Goal: Information Seeking & Learning: Learn about a topic

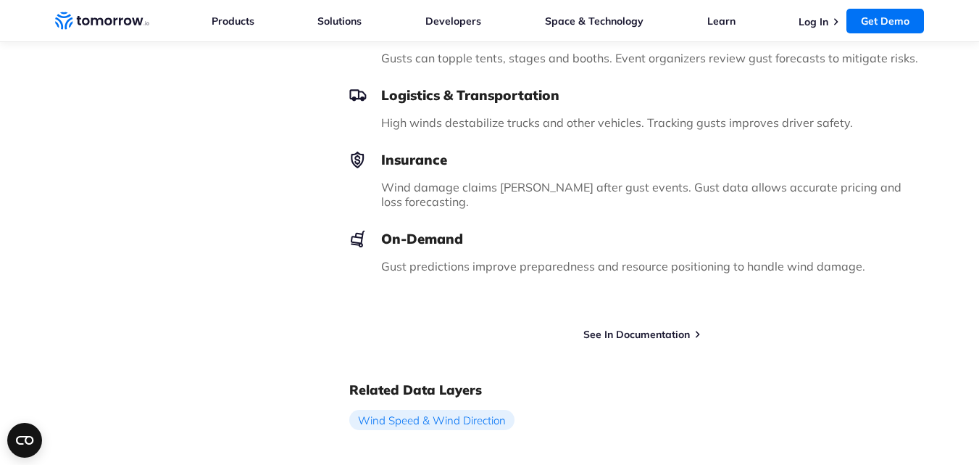
scroll to position [1264, 0]
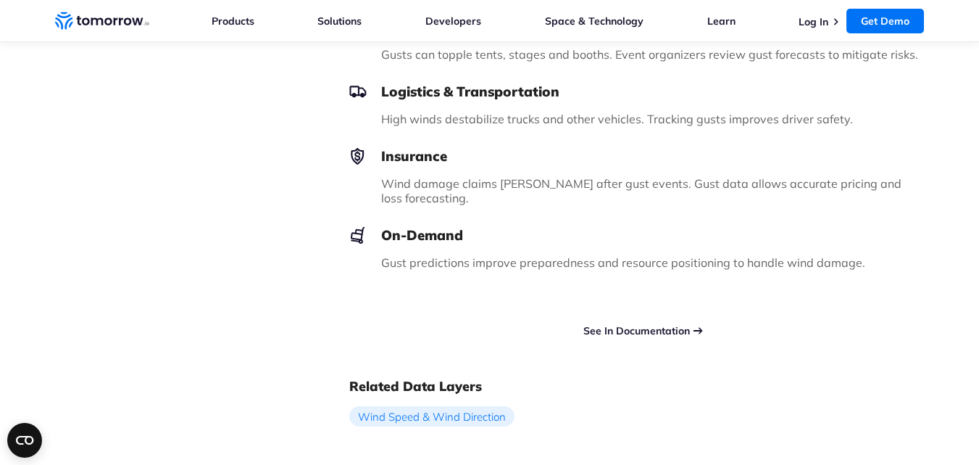
click at [663, 324] on link "See In Documentation" at bounding box center [636, 330] width 107 height 13
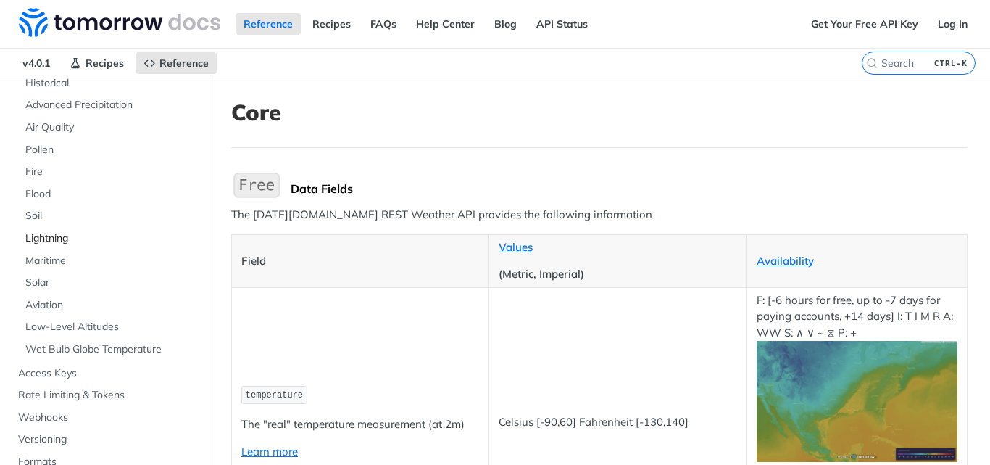
scroll to position [201, 0]
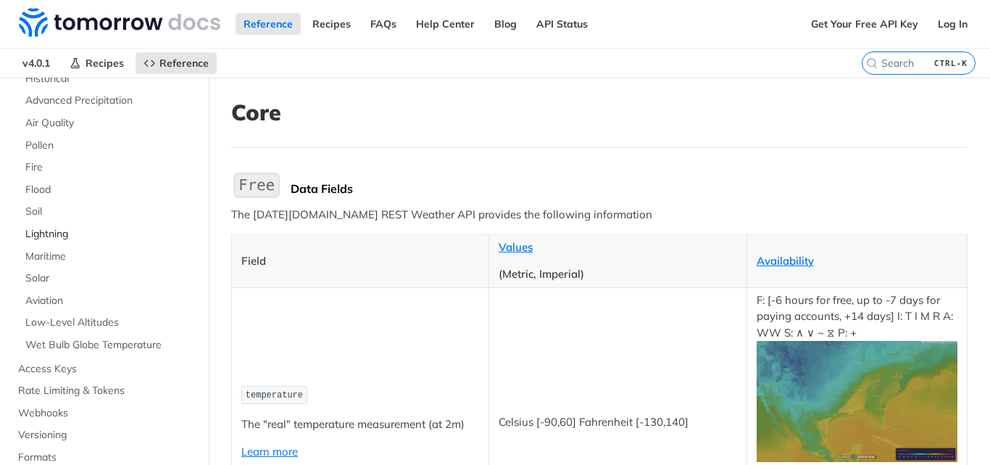
click at [49, 230] on span "Lightning" at bounding box center [109, 234] width 169 height 14
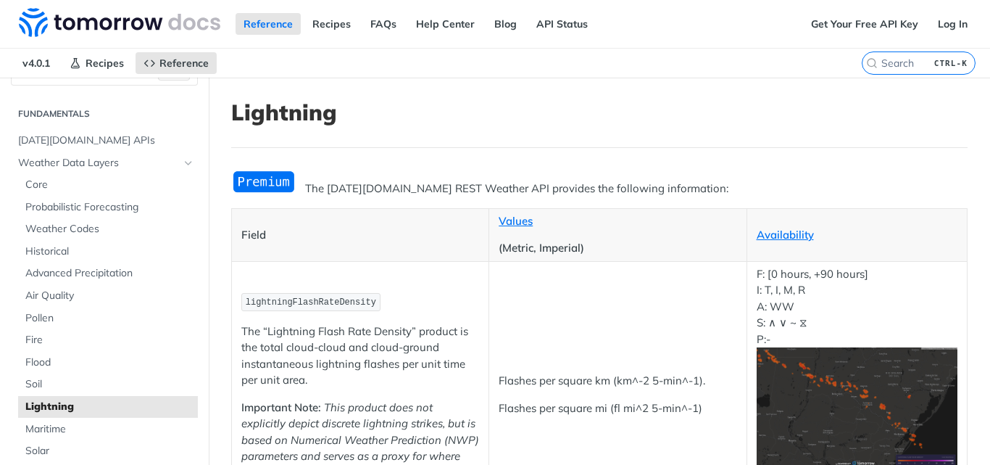
scroll to position [20, 0]
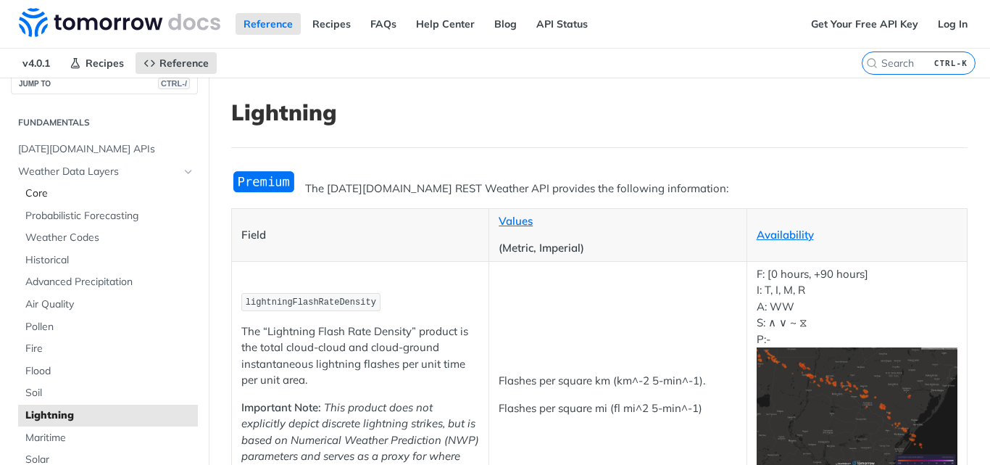
click at [59, 190] on span "Core" at bounding box center [109, 193] width 169 height 14
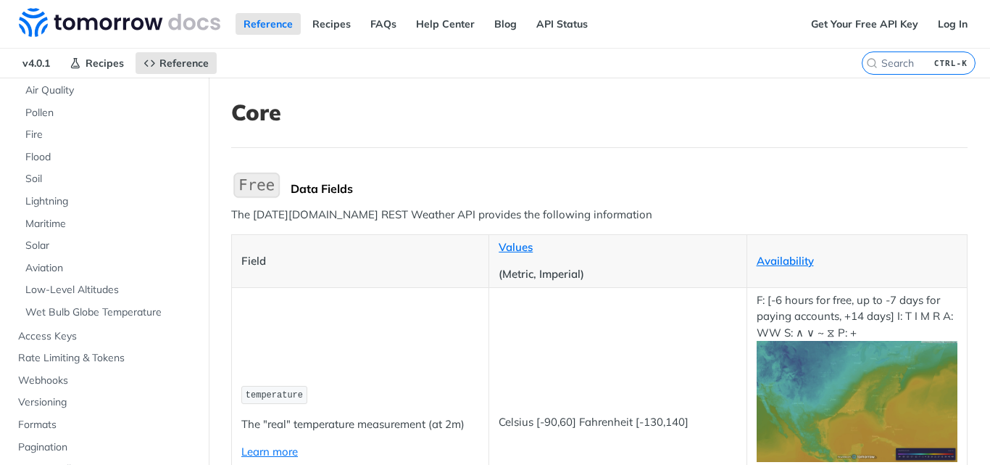
scroll to position [242, 0]
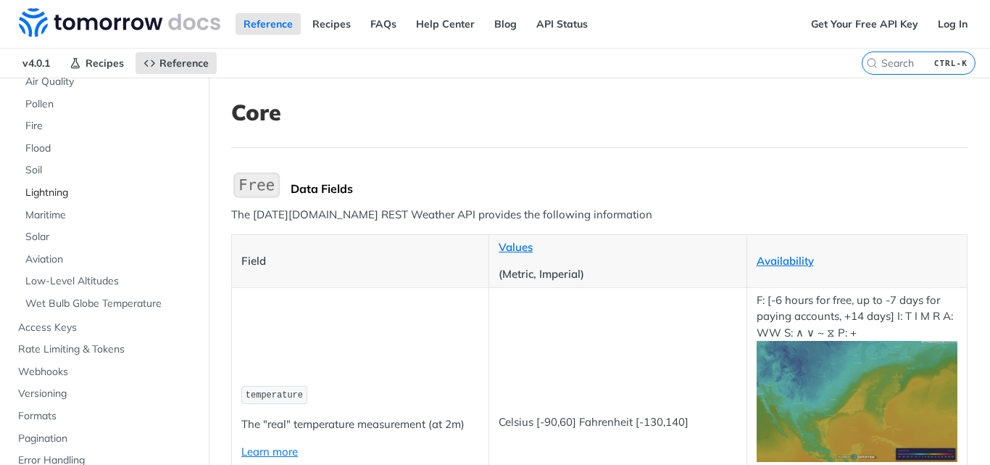
click at [65, 191] on span "Lightning" at bounding box center [109, 193] width 169 height 14
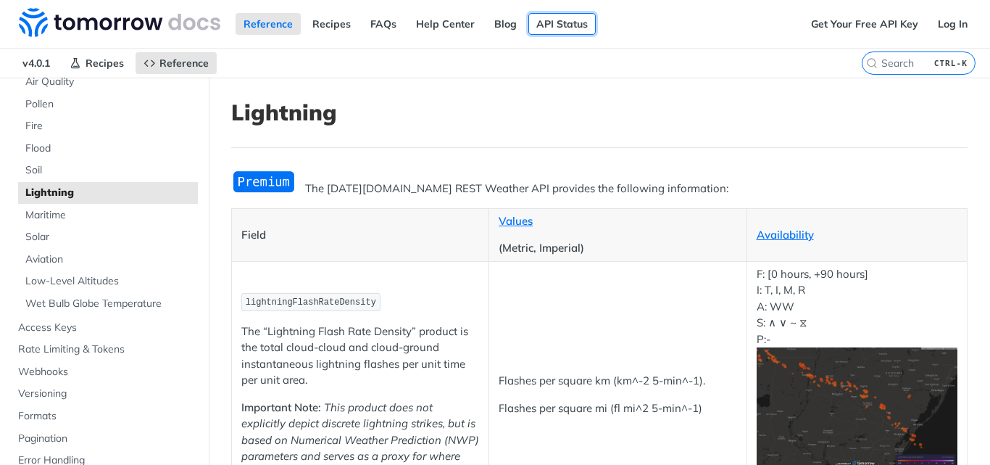
click at [563, 33] on link "API Status" at bounding box center [561, 24] width 67 height 22
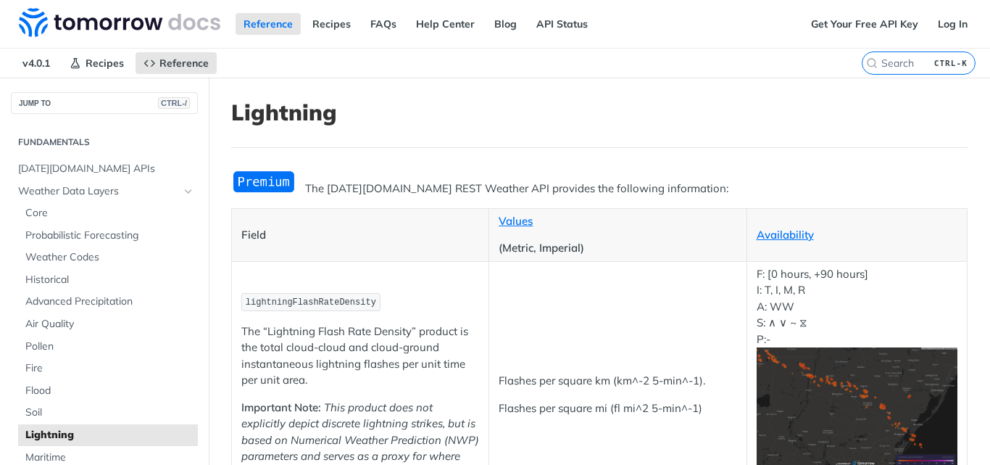
click at [272, 189] on img "Expand image" at bounding box center [263, 182] width 65 height 24
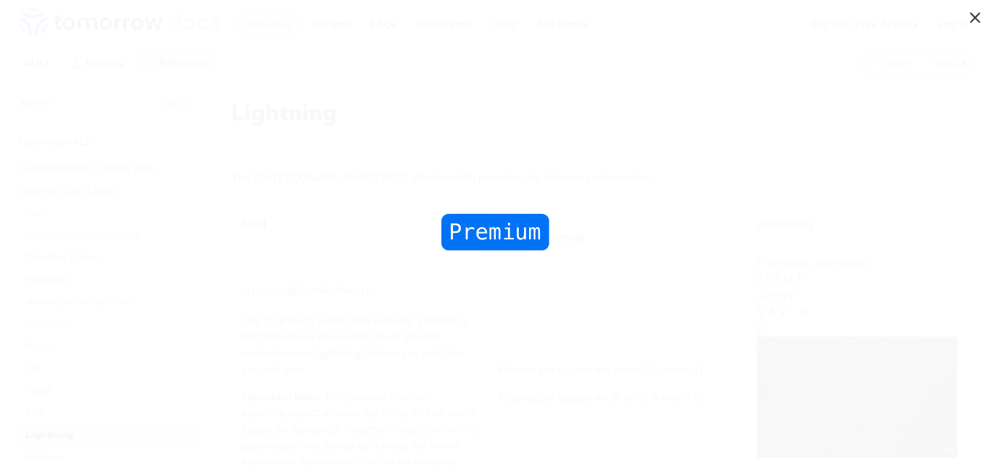
click at [975, 18] on span "Collapse image" at bounding box center [495, 232] width 990 height 465
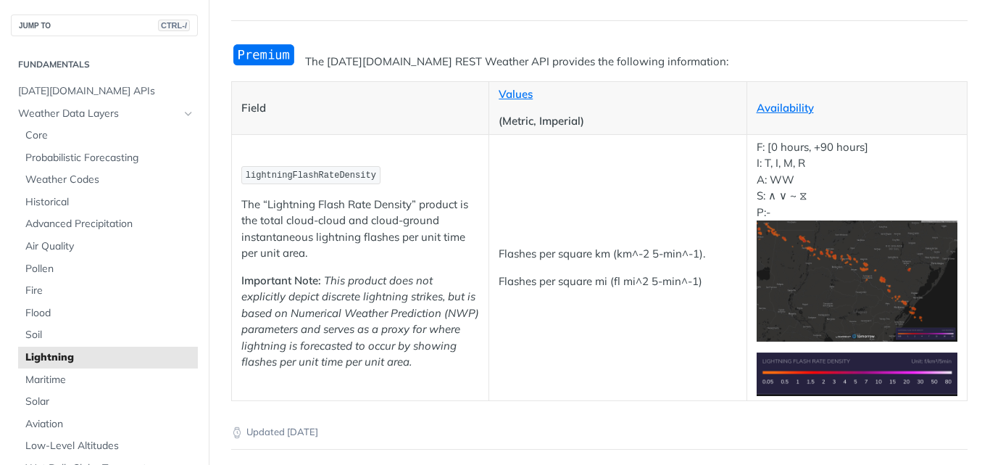
scroll to position [140, 0]
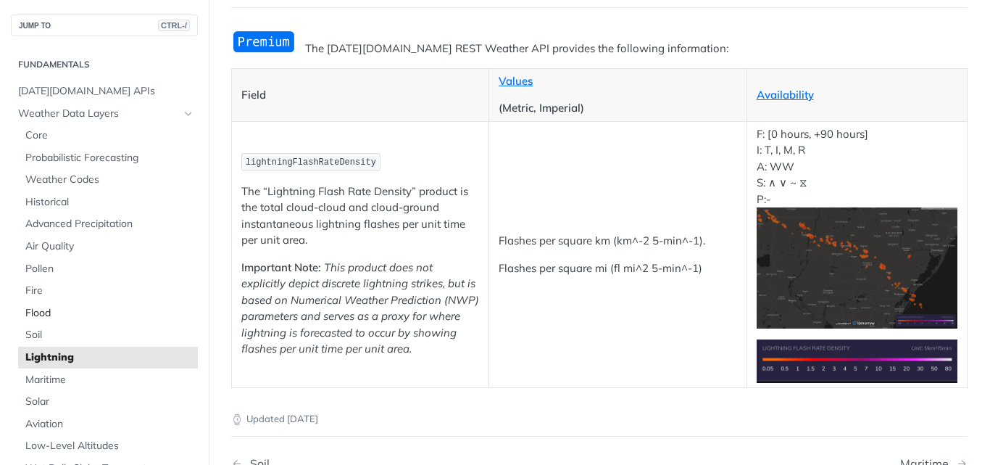
click at [38, 315] on span "Flood" at bounding box center [109, 313] width 169 height 14
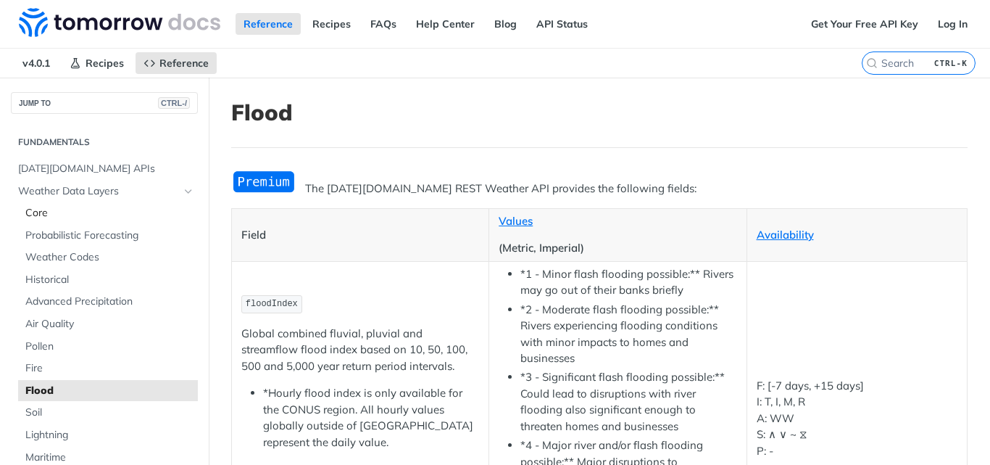
click at [46, 213] on span "Core" at bounding box center [109, 213] width 169 height 14
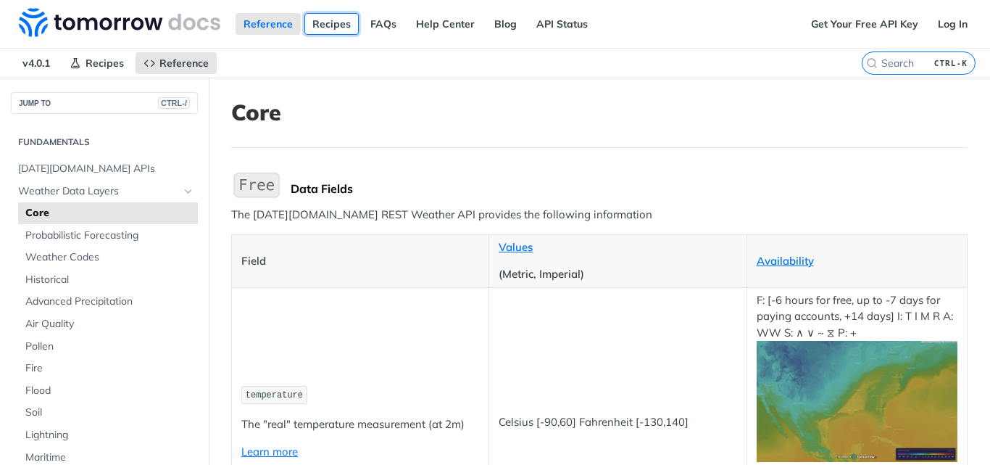
click at [328, 22] on link "Recipes" at bounding box center [331, 24] width 54 height 22
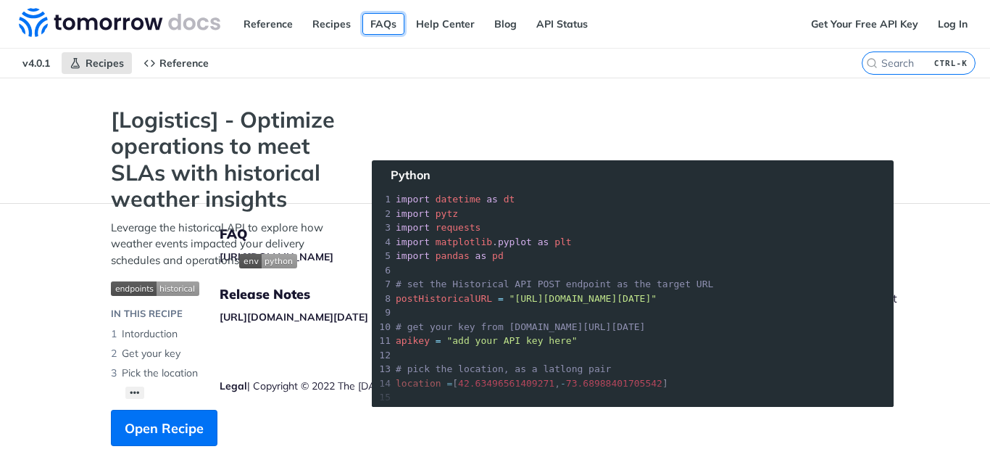
click at [383, 25] on link "FAQs" at bounding box center [383, 24] width 42 height 22
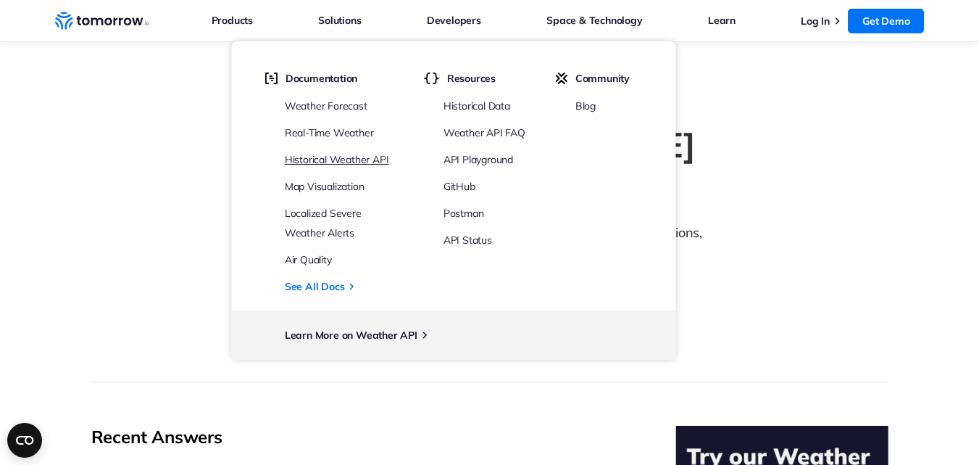
click at [361, 159] on link "Historical Weather API" at bounding box center [337, 159] width 104 height 13
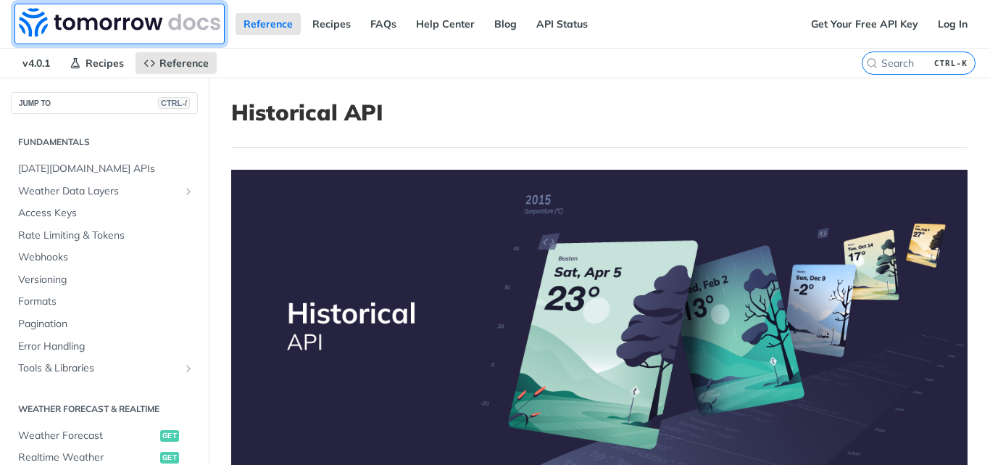
click at [149, 21] on img at bounding box center [119, 22] width 201 height 29
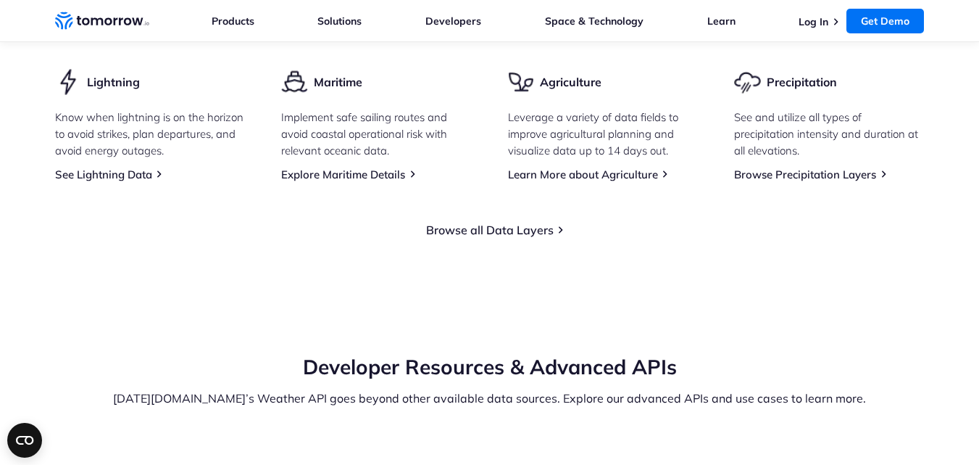
scroll to position [2298, 0]
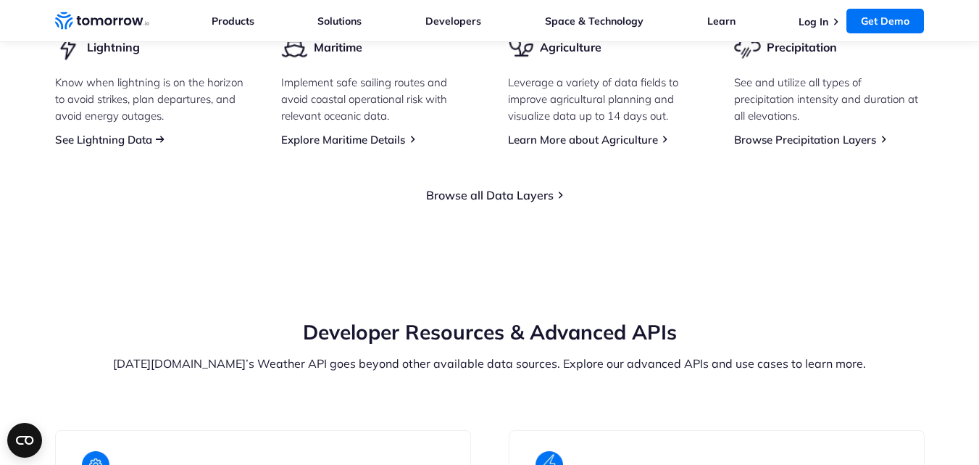
click at [127, 146] on link "See Lightning Data" at bounding box center [103, 140] width 97 height 14
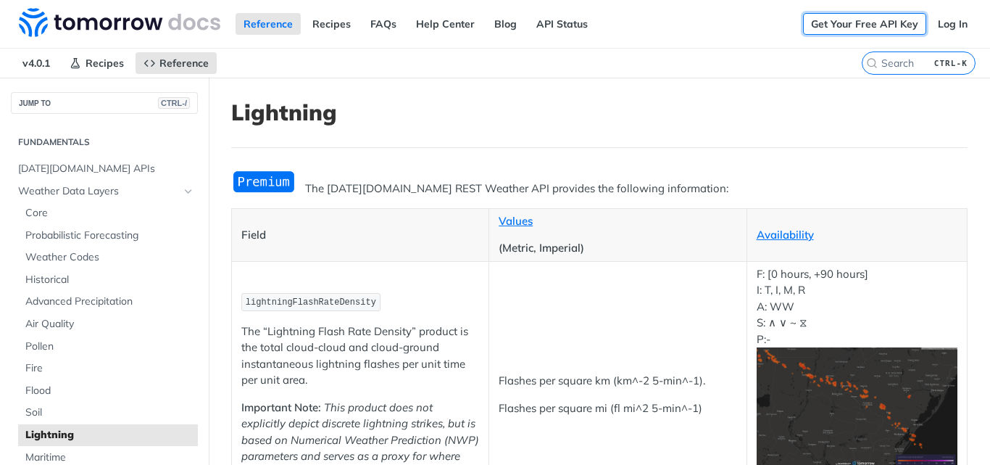
click at [873, 24] on link "Get Your Free API Key" at bounding box center [864, 24] width 123 height 22
